Goal: Find specific page/section

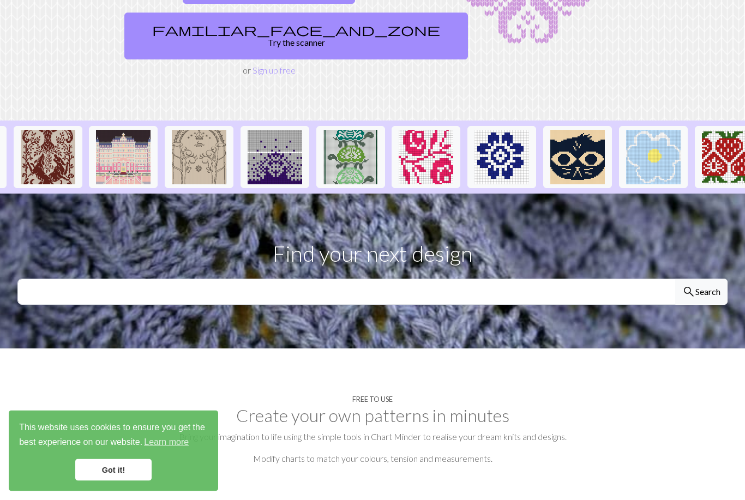
scroll to position [170, 0]
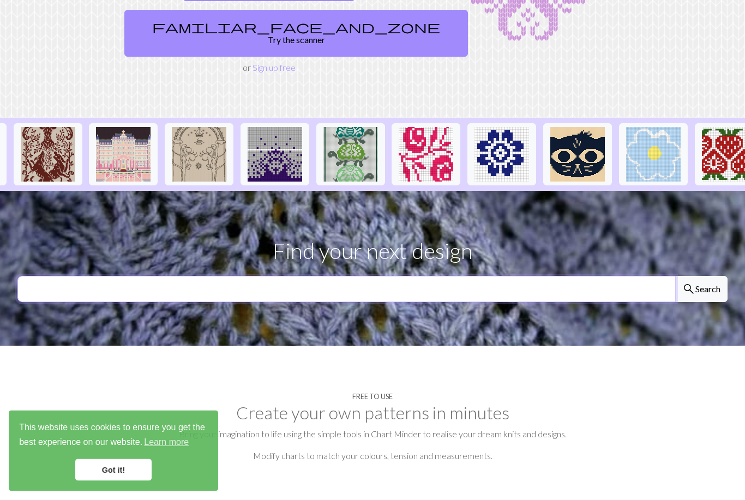
click at [539, 276] on input "text" at bounding box center [346, 289] width 658 height 26
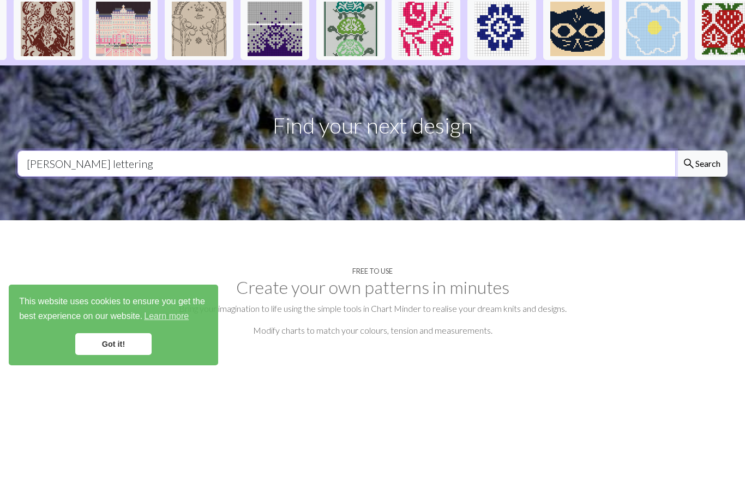
type input "[PERSON_NAME] lettering"
click at [700, 276] on button "search Search" at bounding box center [701, 289] width 52 height 26
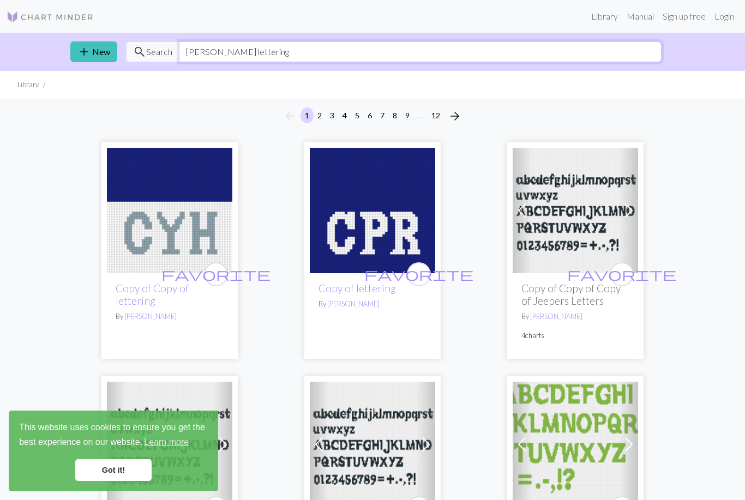
click at [354, 48] on input "[PERSON_NAME] lettering" at bounding box center [420, 51] width 482 height 21
type input "[PERSON_NAME] letter m"
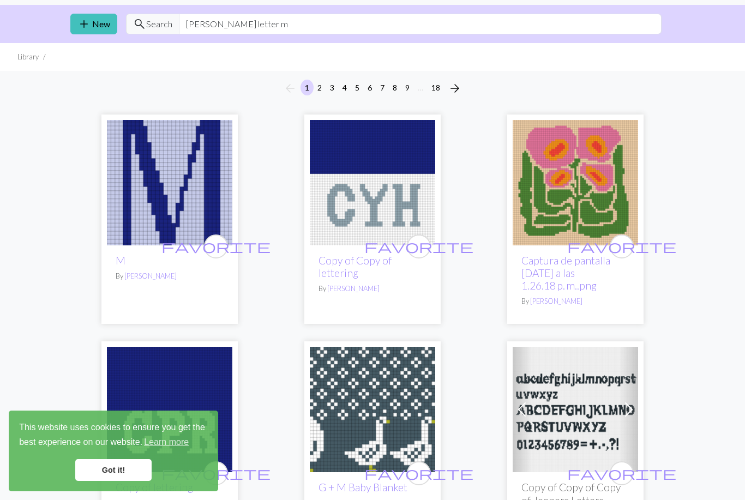
scroll to position [27, 0]
click at [120, 183] on img at bounding box center [169, 182] width 125 height 125
